Goal: Task Accomplishment & Management: Manage account settings

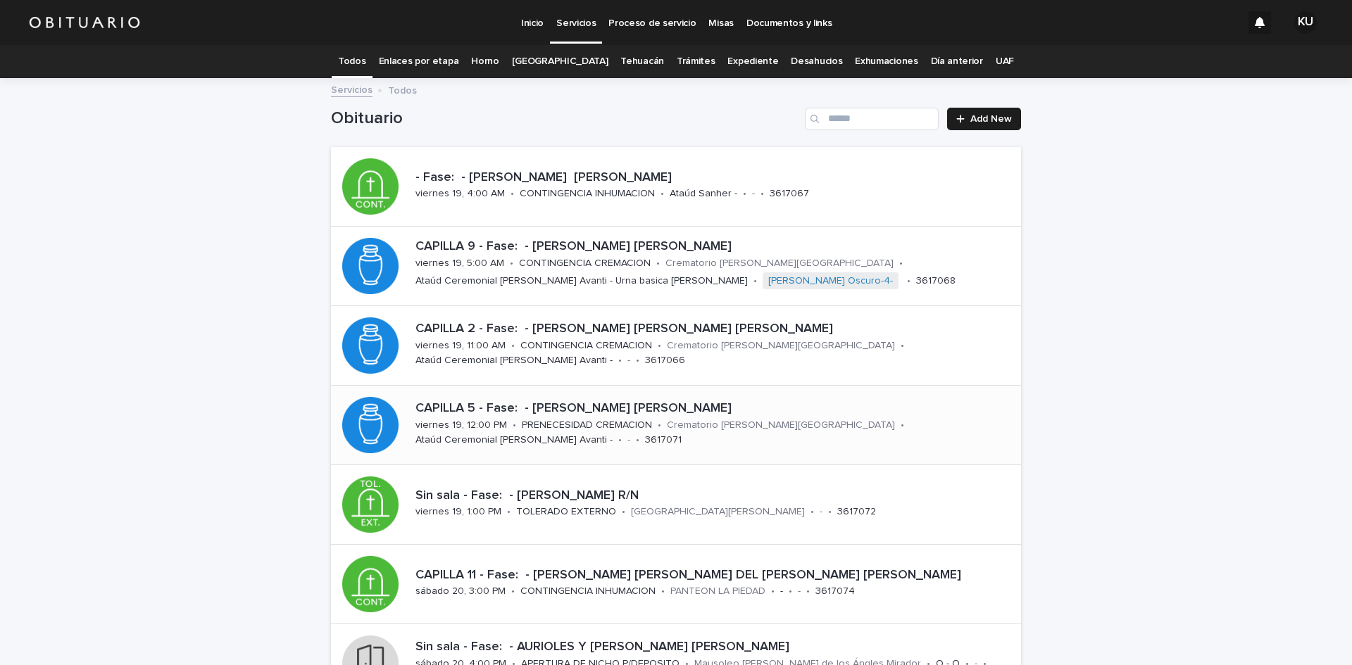
click at [641, 408] on p "CAPILLA 5 - Fase: - [PERSON_NAME] [PERSON_NAME]" at bounding box center [715, 408] width 600 height 15
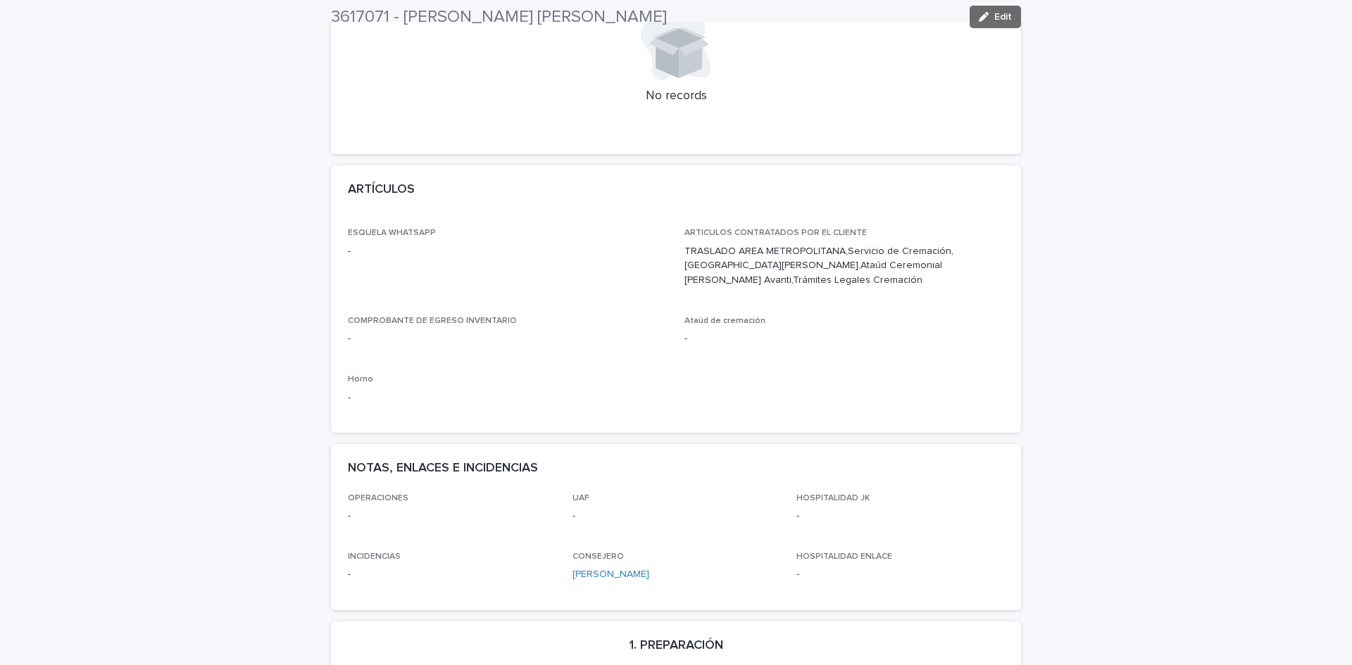
scroll to position [605, 0]
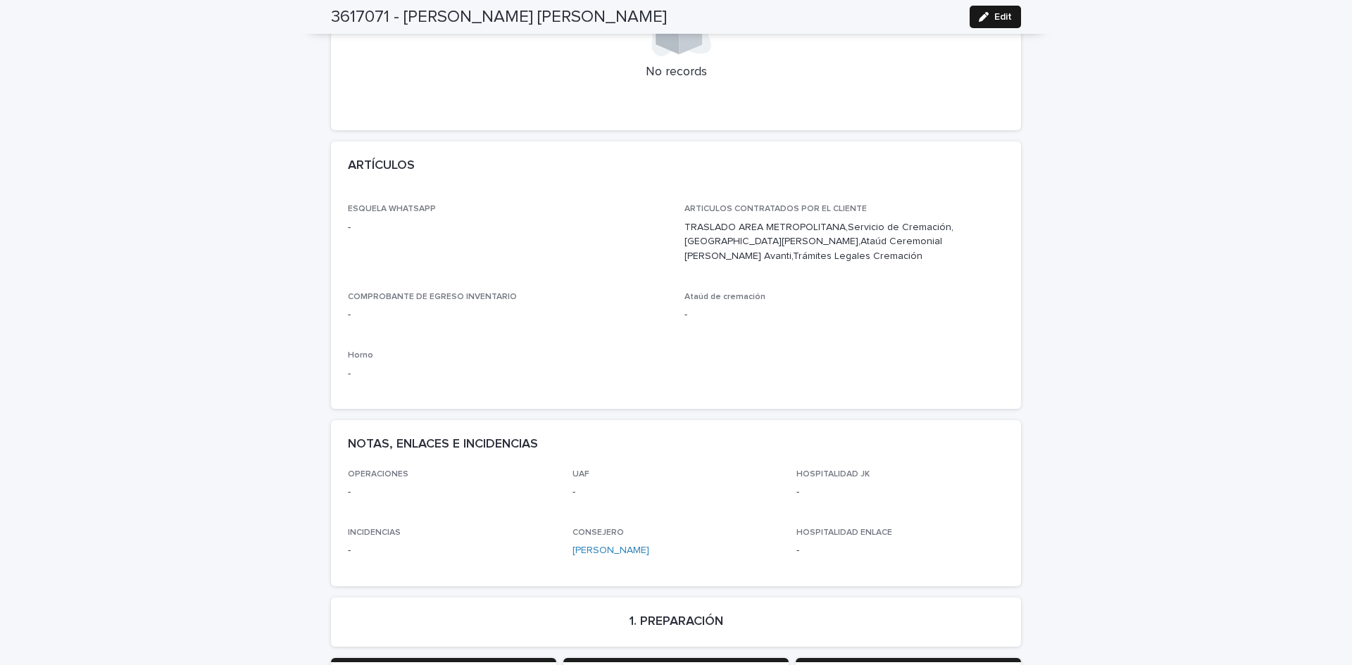
click at [998, 22] on button "Edit" at bounding box center [994, 17] width 51 height 23
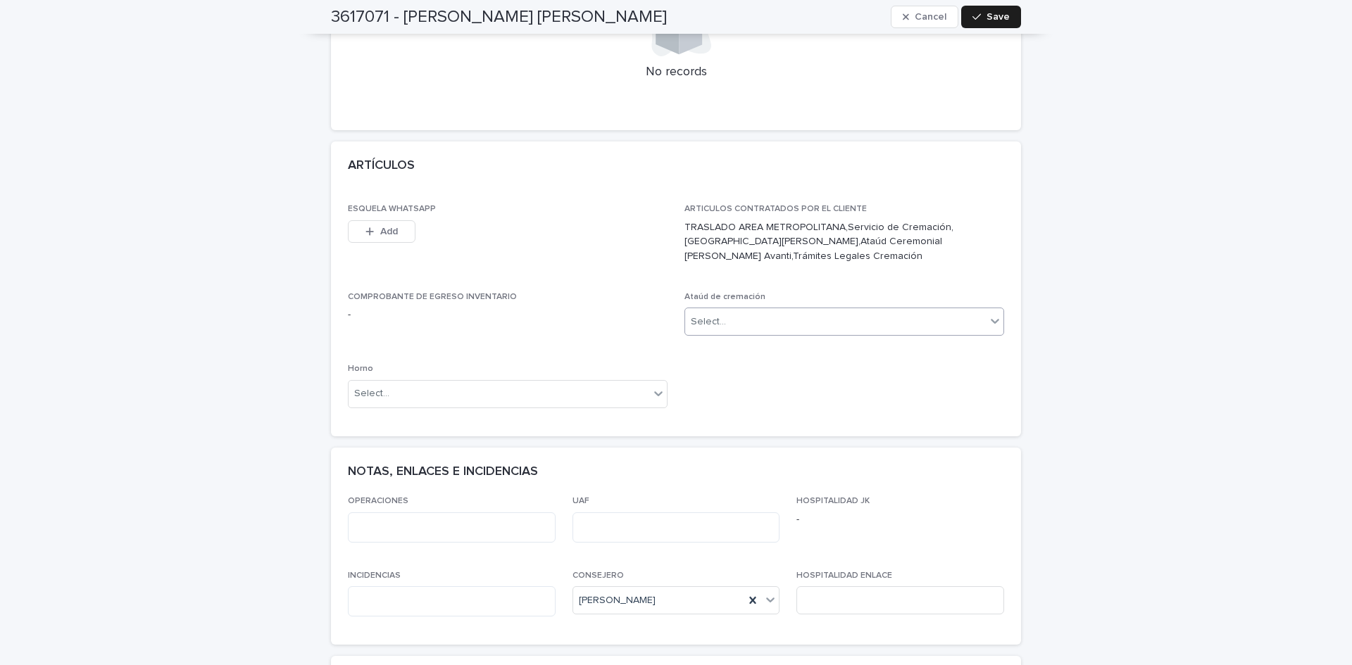
click at [979, 310] on div "Select..." at bounding box center [835, 321] width 301 height 23
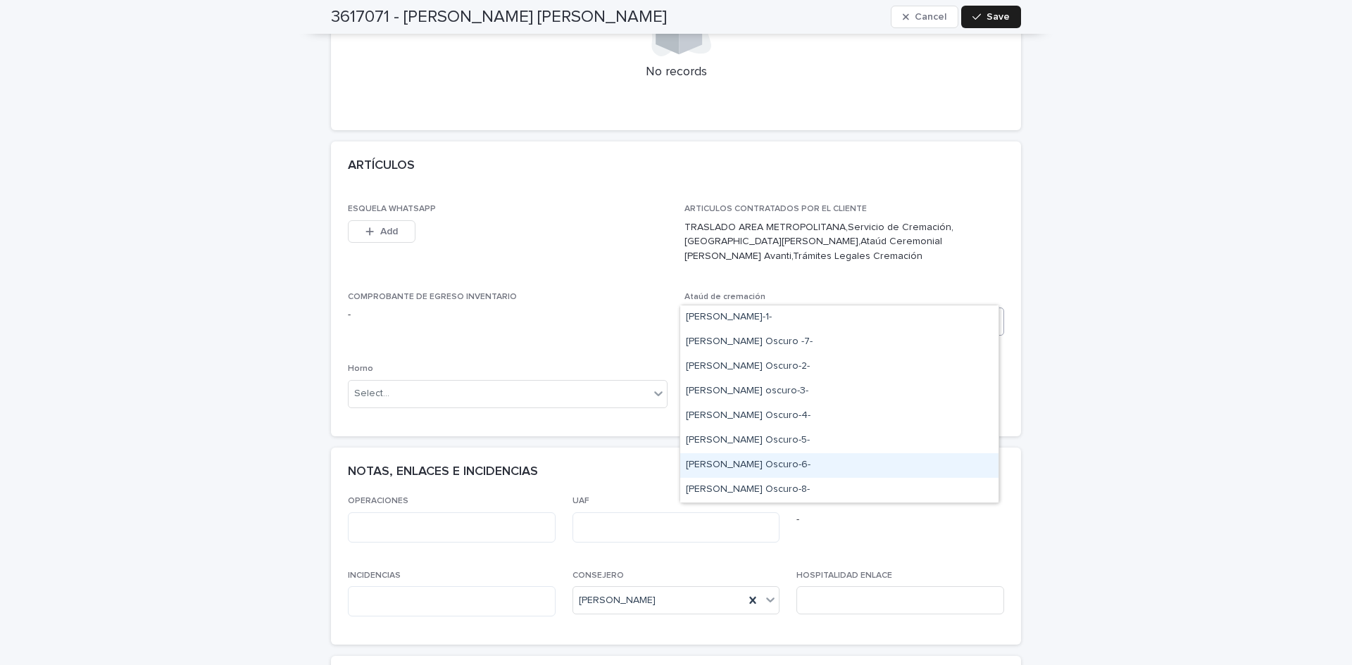
click at [743, 463] on div "[PERSON_NAME] Oscuro-6-" at bounding box center [839, 465] width 318 height 25
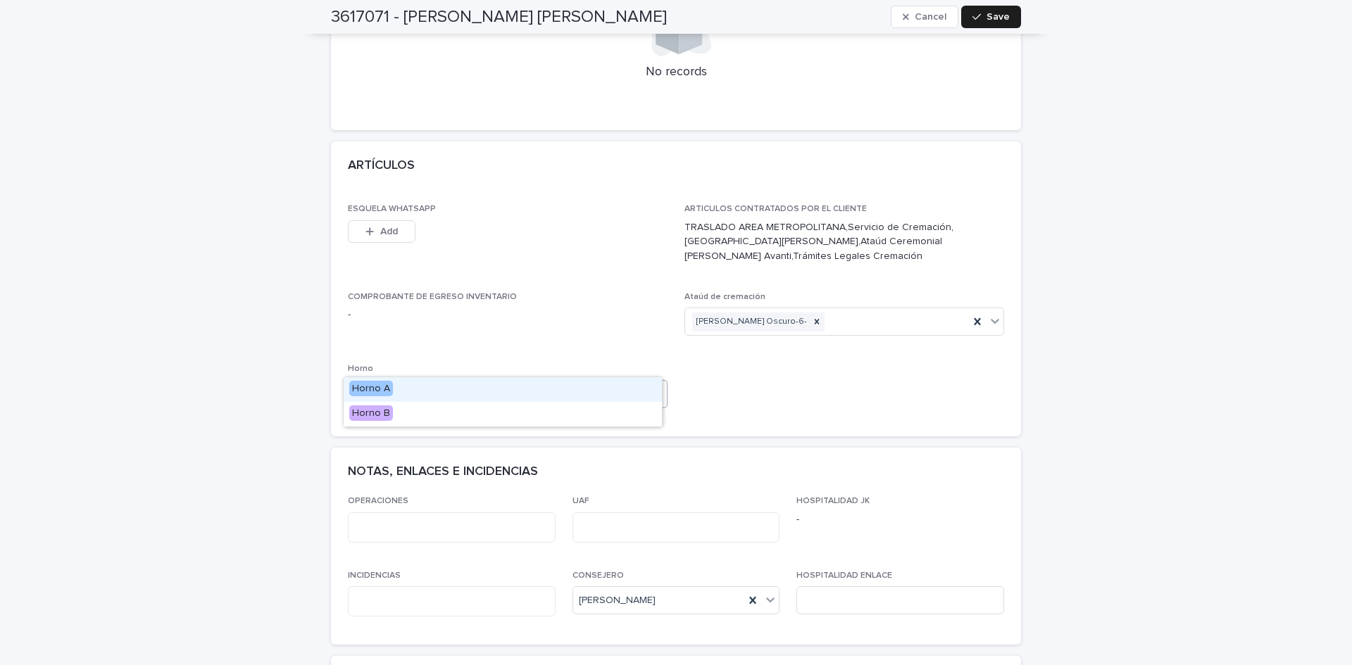
click at [655, 386] on icon at bounding box center [658, 393] width 14 height 14
click at [370, 390] on span "Horno A" at bounding box center [371, 388] width 44 height 15
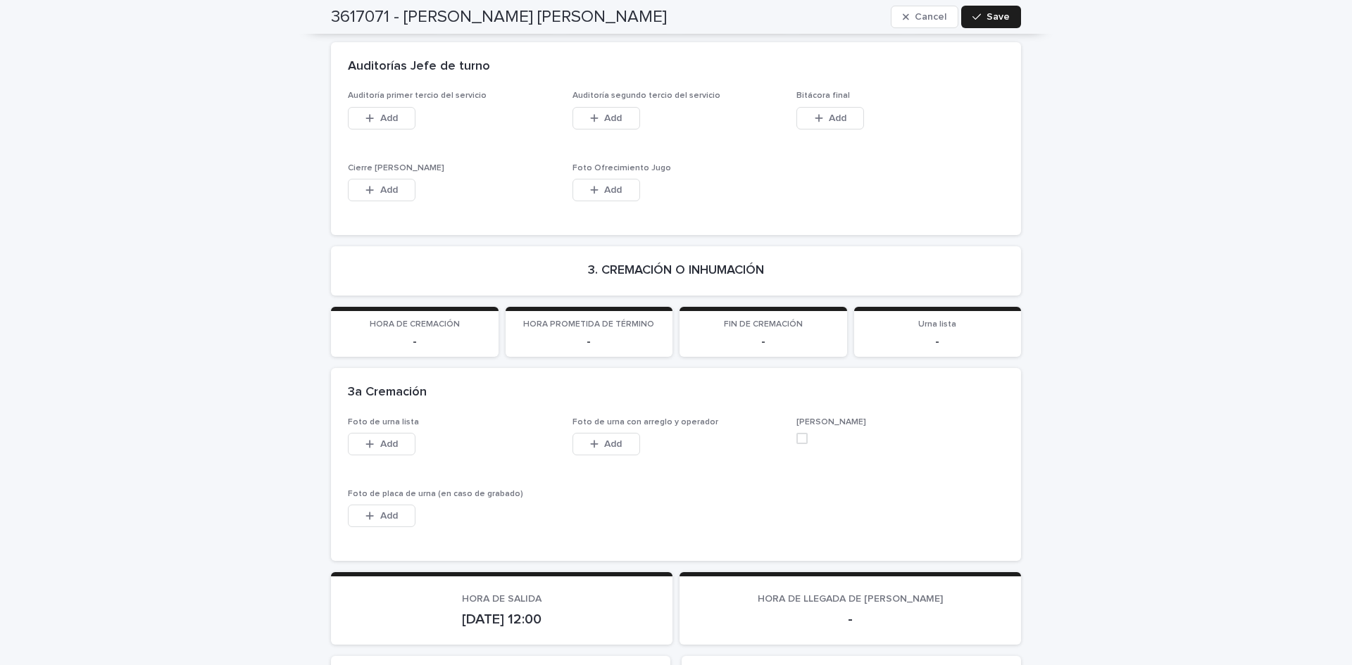
scroll to position [3323, 0]
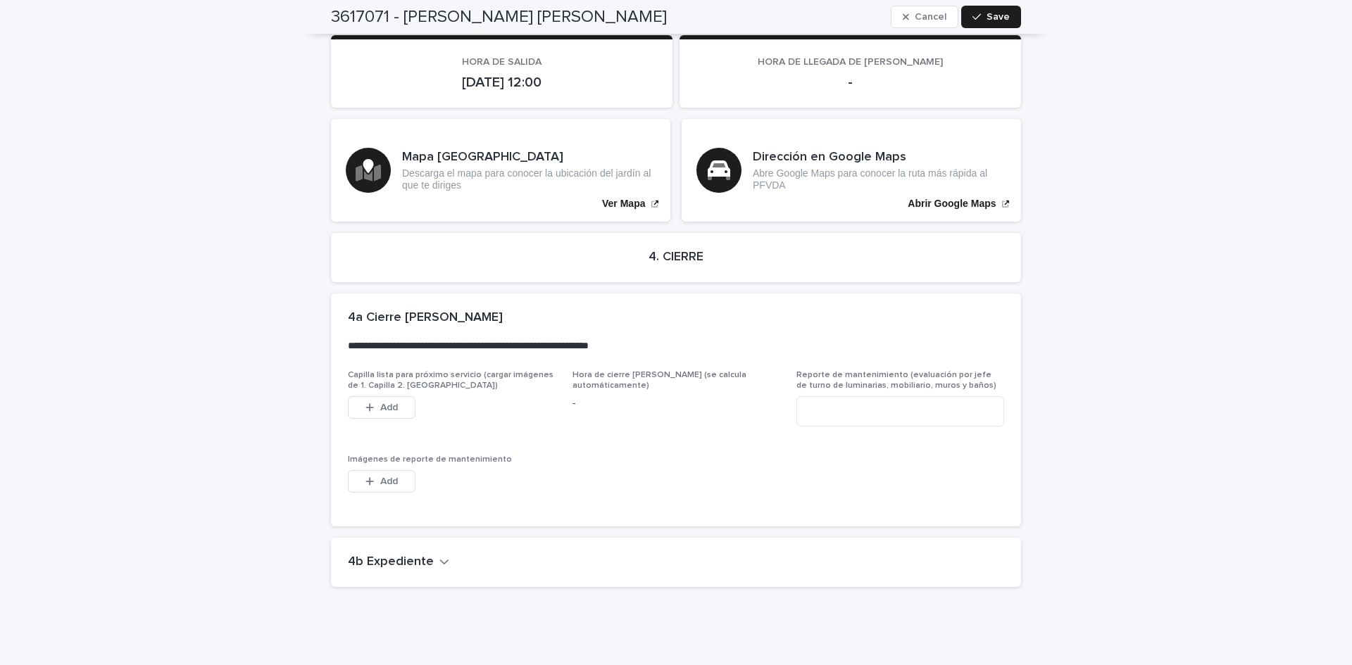
click at [429, 555] on button "4b Expediente" at bounding box center [398, 562] width 101 height 15
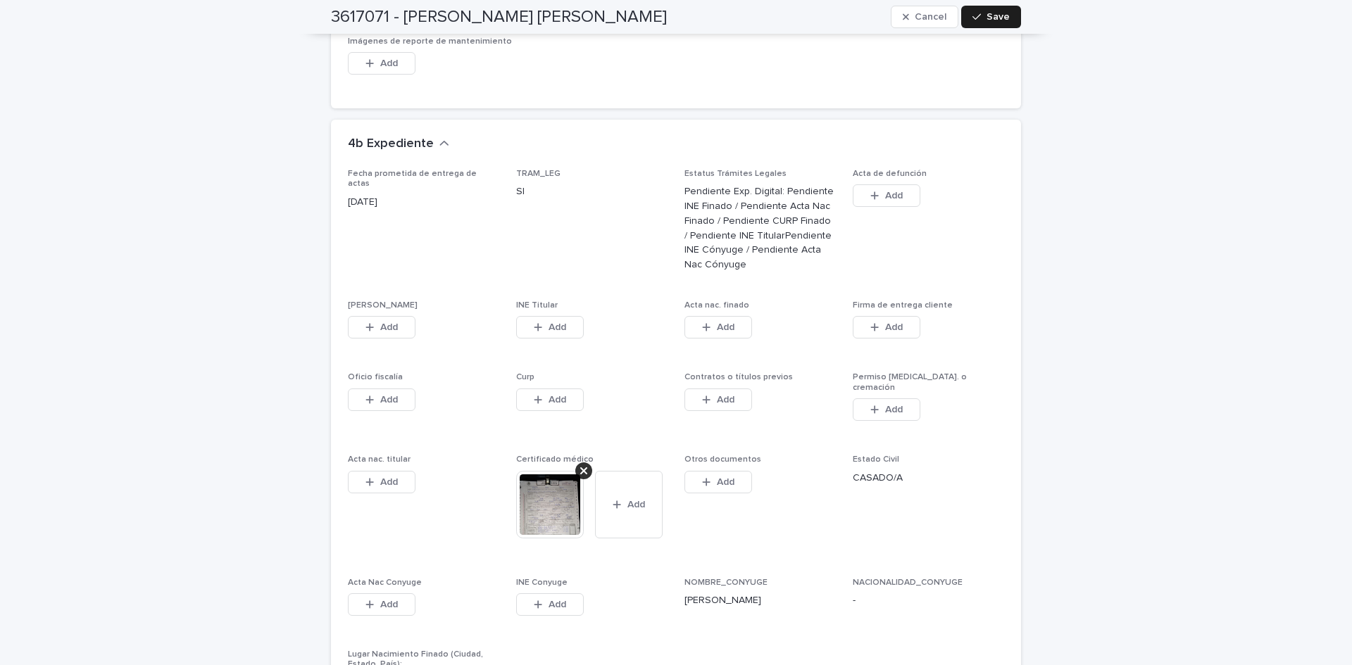
scroll to position [3811, 0]
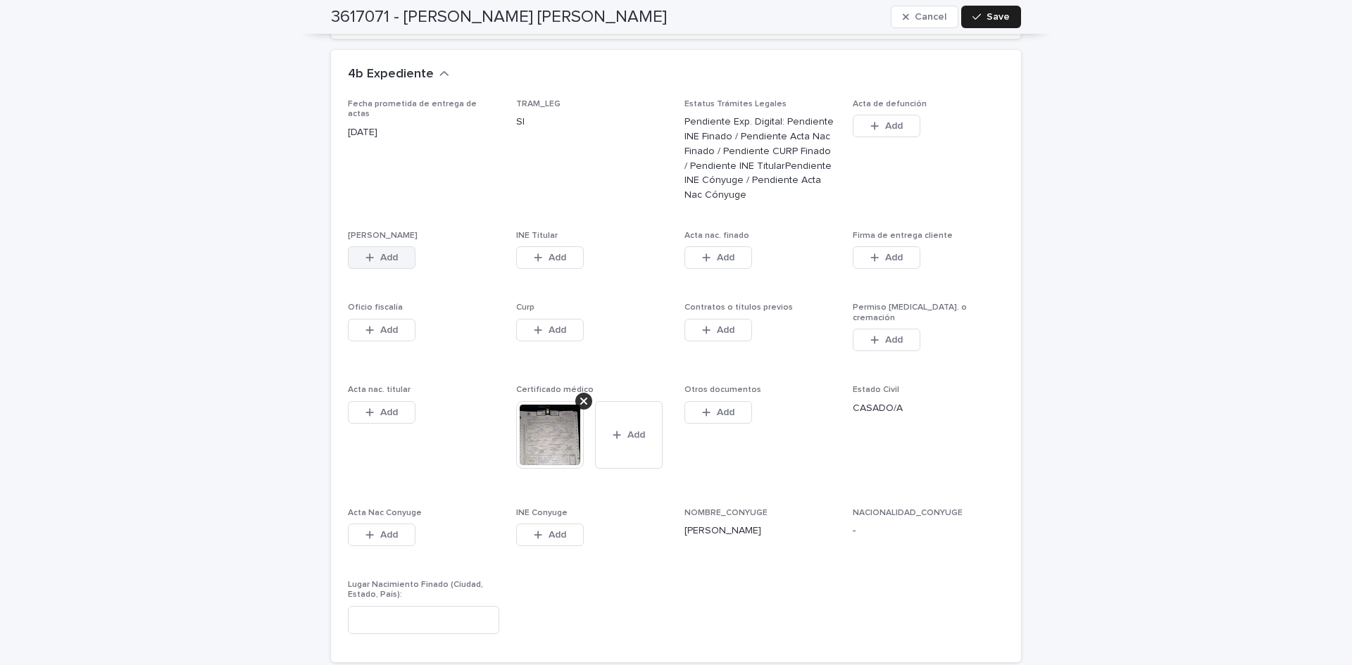
click at [386, 253] on span "Add" at bounding box center [389, 258] width 18 height 10
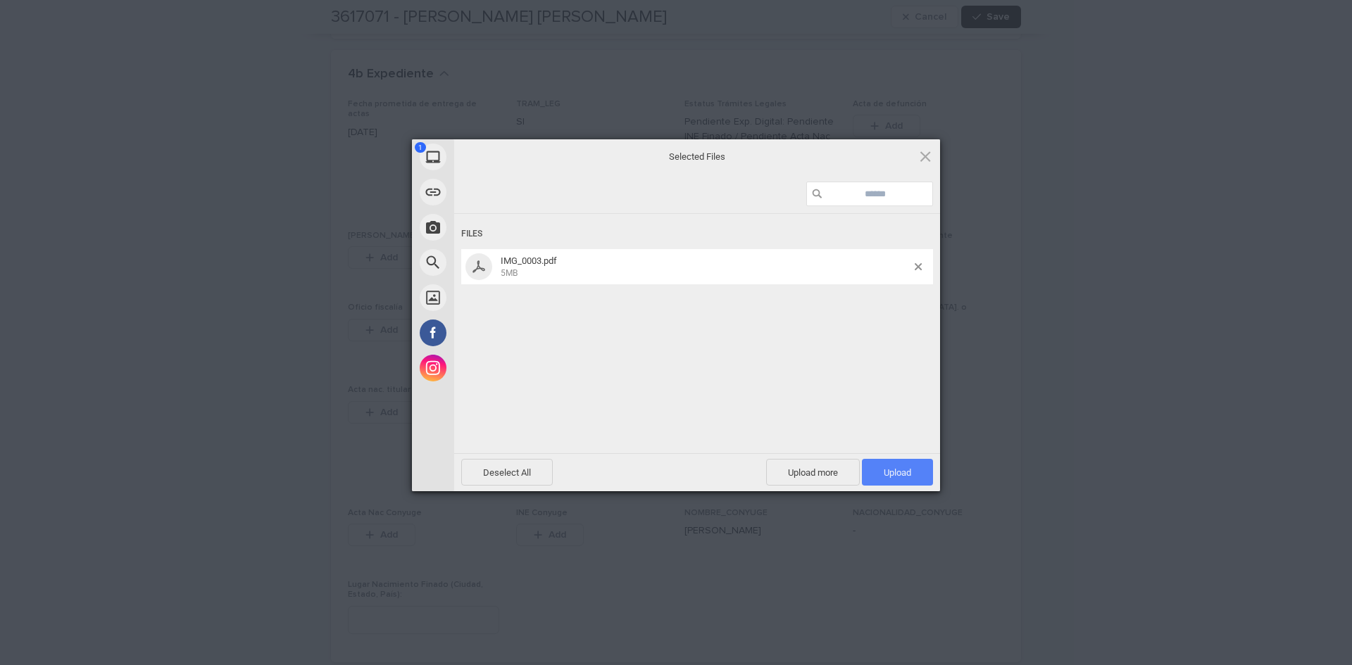
click at [870, 464] on span "Upload 1" at bounding box center [897, 472] width 71 height 27
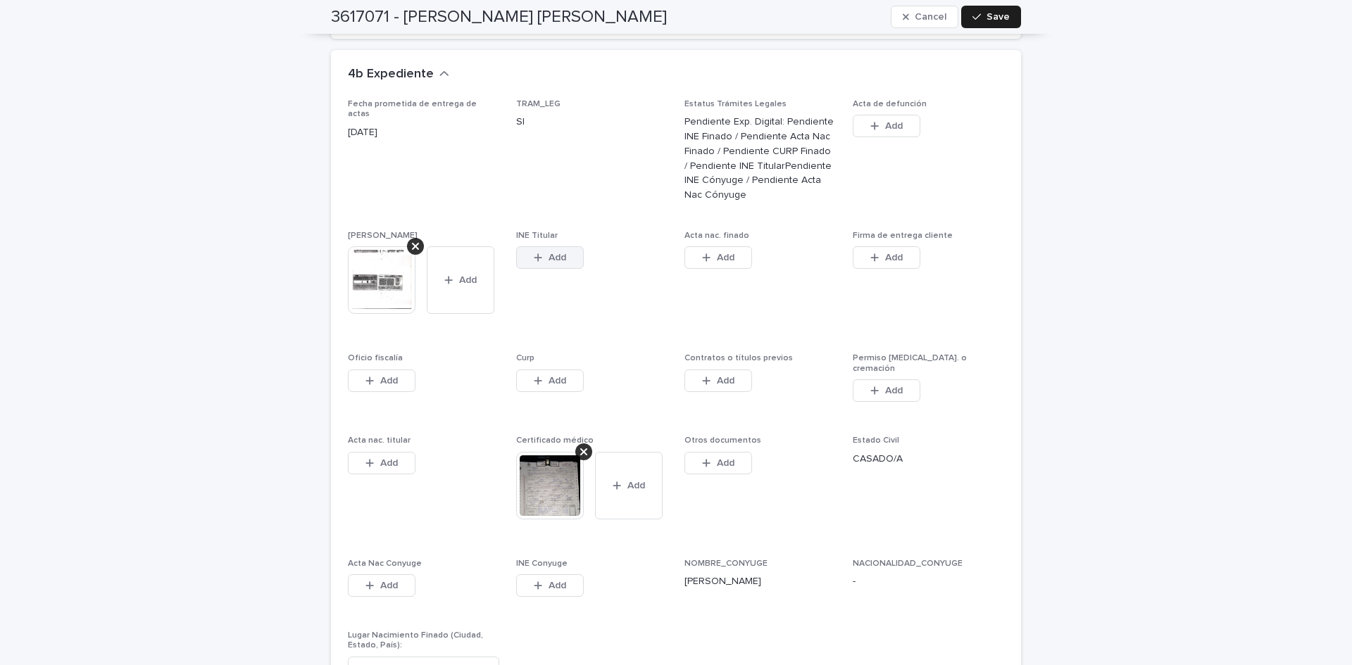
click at [534, 254] on icon "button" at bounding box center [538, 258] width 8 height 8
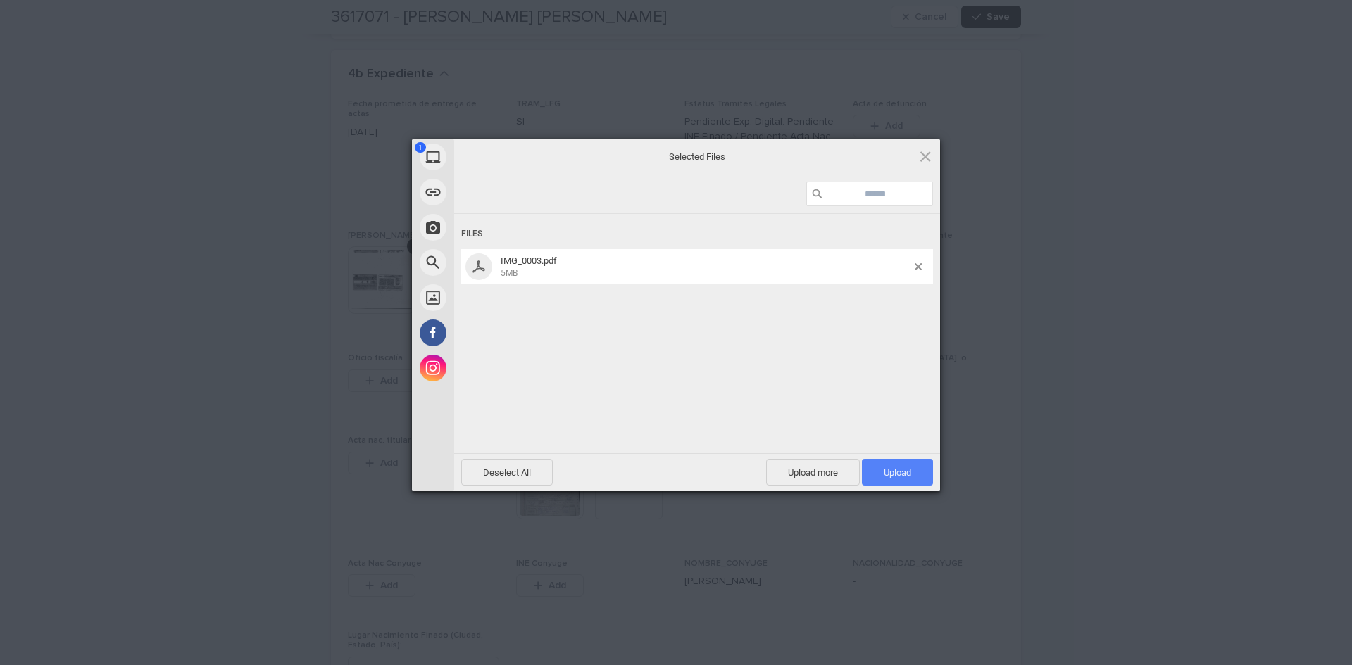
click at [886, 481] on span "Upload 1" at bounding box center [897, 472] width 71 height 27
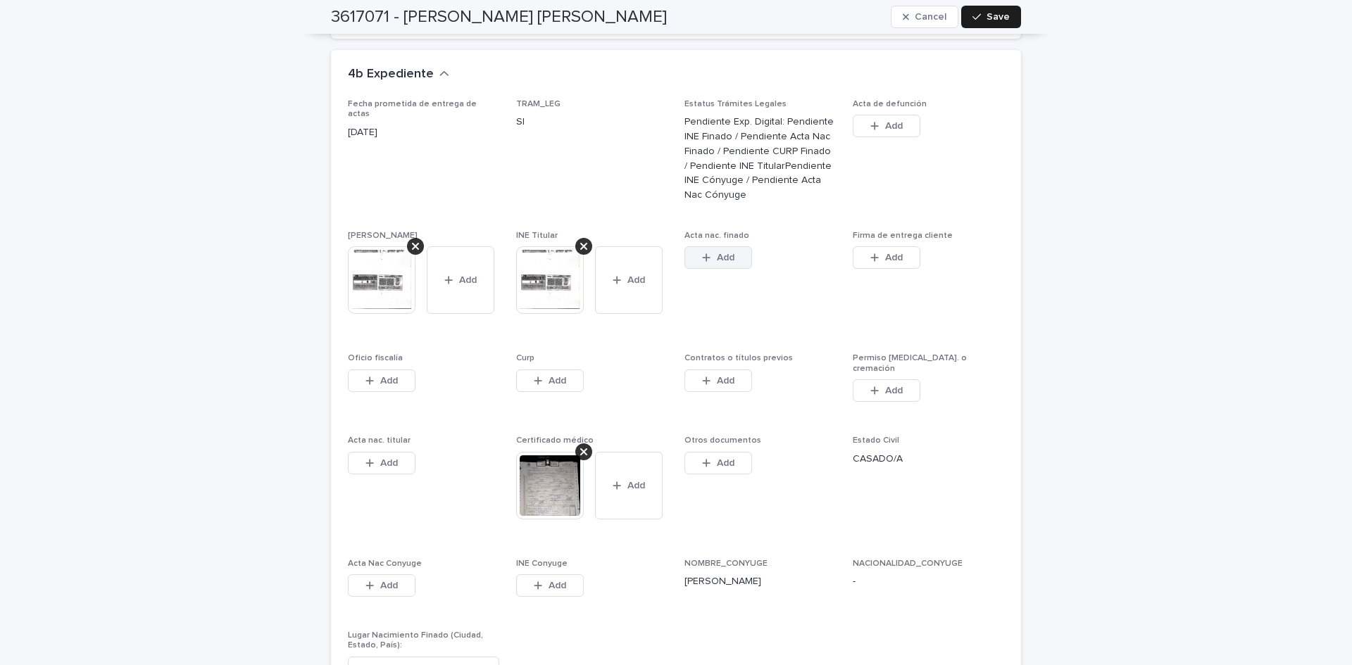
click at [730, 246] on button "Add" at bounding box center [718, 257] width 68 height 23
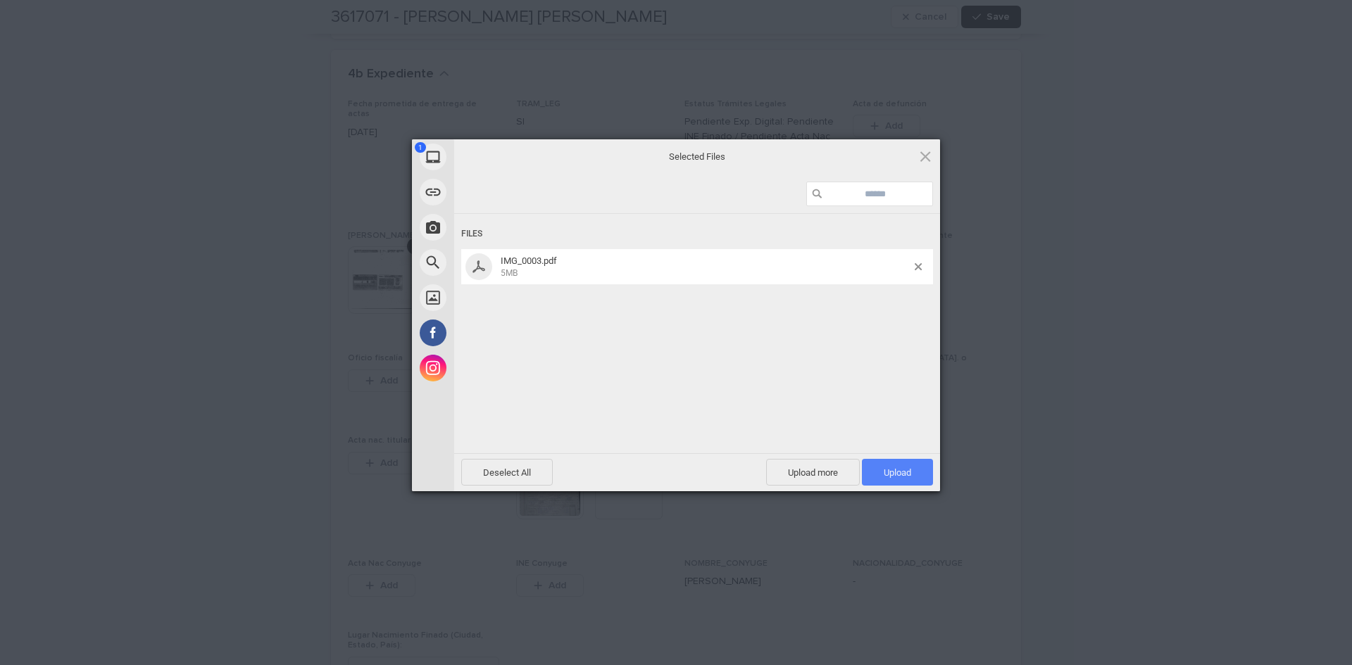
click at [891, 474] on span "Upload 1" at bounding box center [896, 472] width 27 height 11
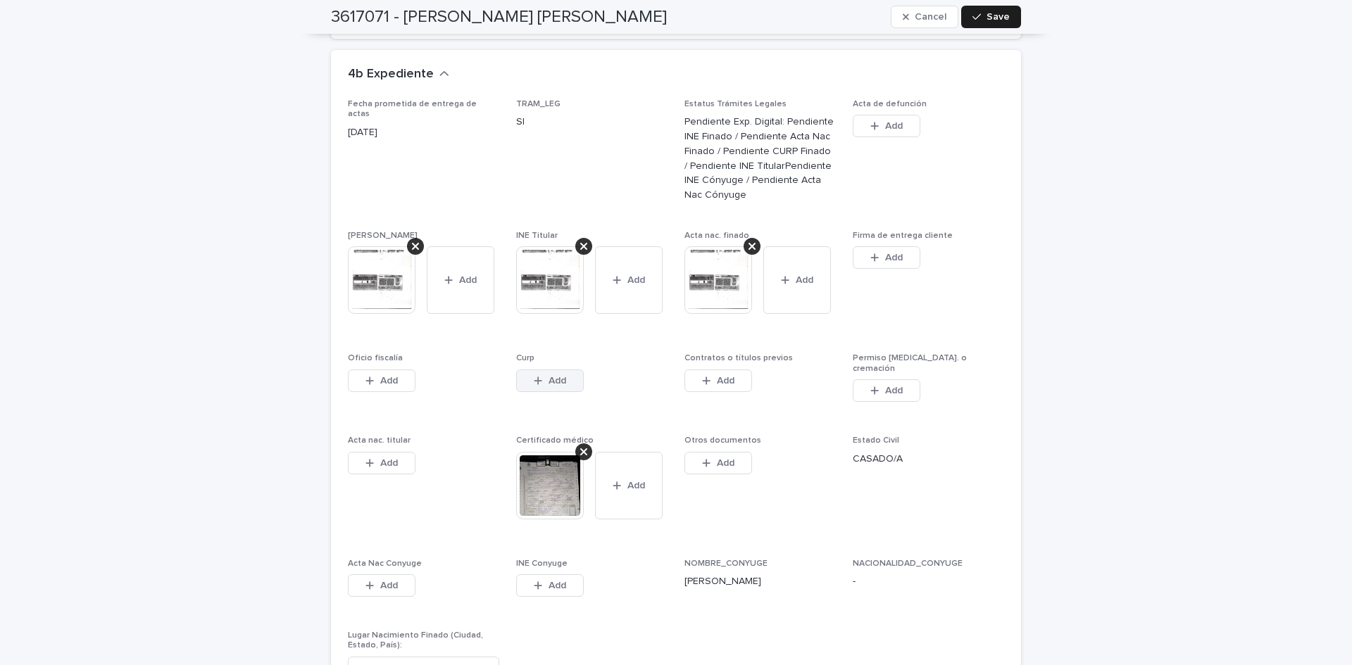
click at [527, 370] on button "Add" at bounding box center [550, 381] width 68 height 23
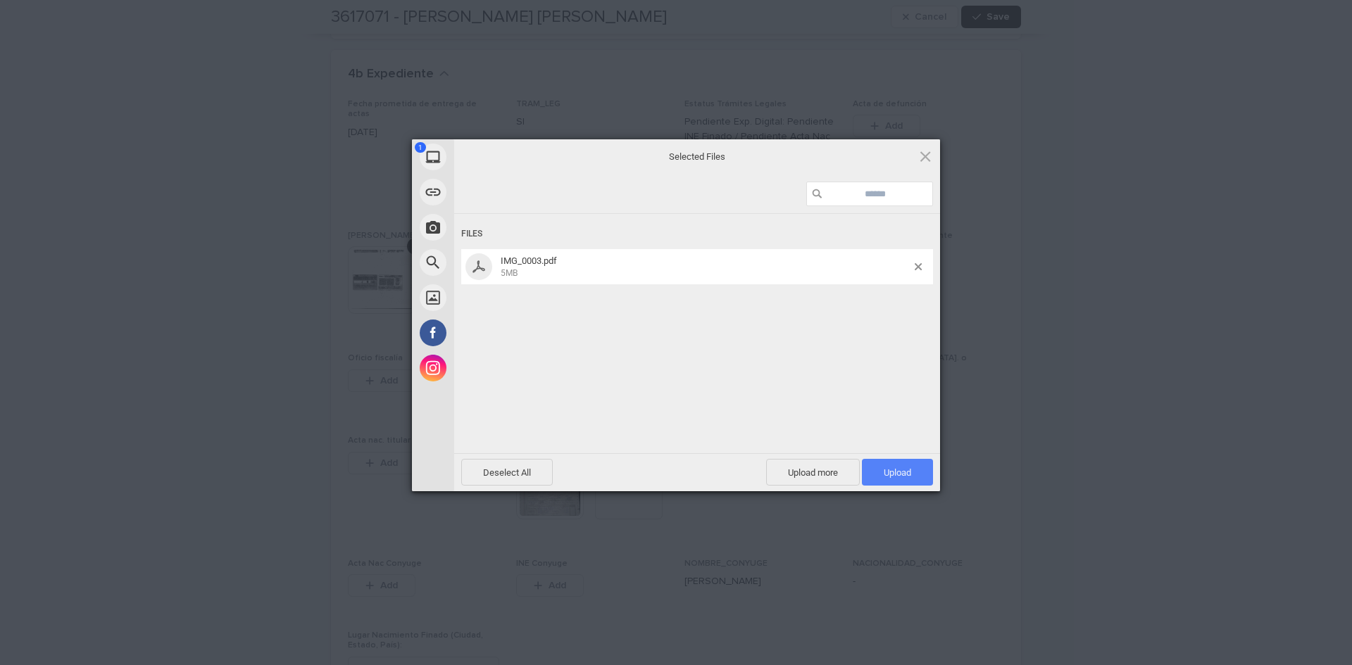
click at [905, 472] on span "Upload 1" at bounding box center [896, 472] width 27 height 11
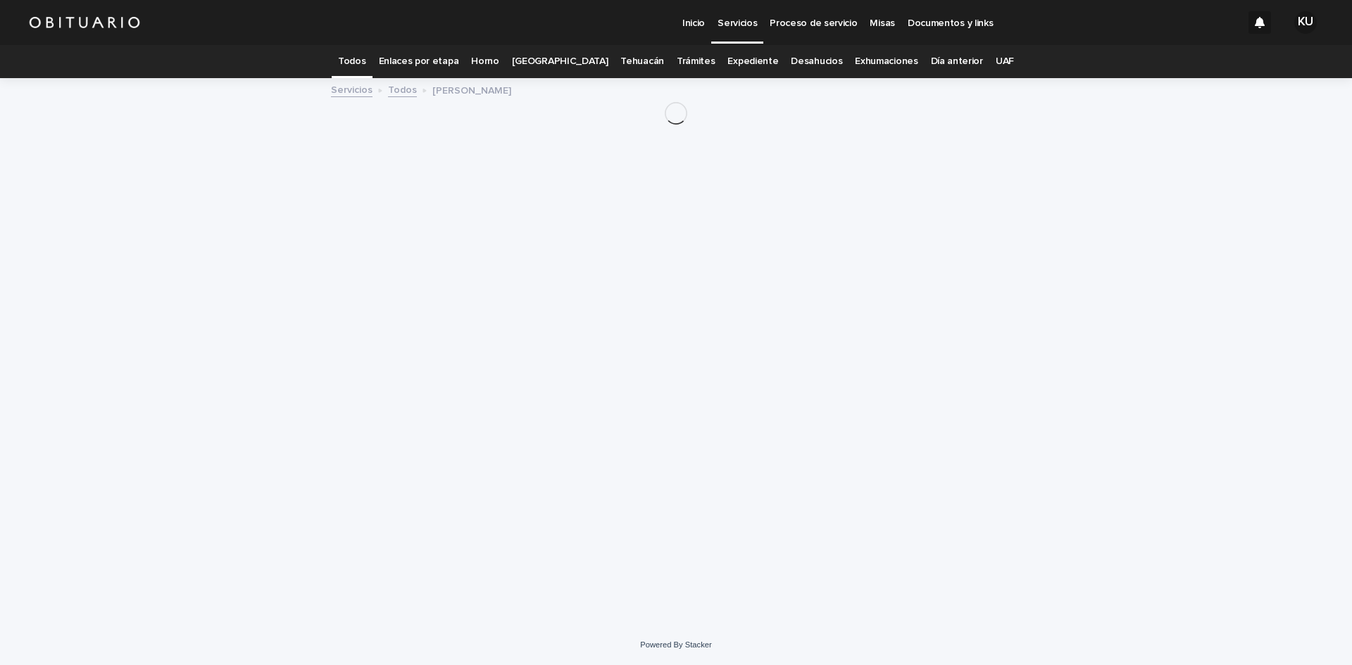
click at [580, 63] on link "[GEOGRAPHIC_DATA]" at bounding box center [560, 61] width 96 height 33
